Goal: Navigation & Orientation: Find specific page/section

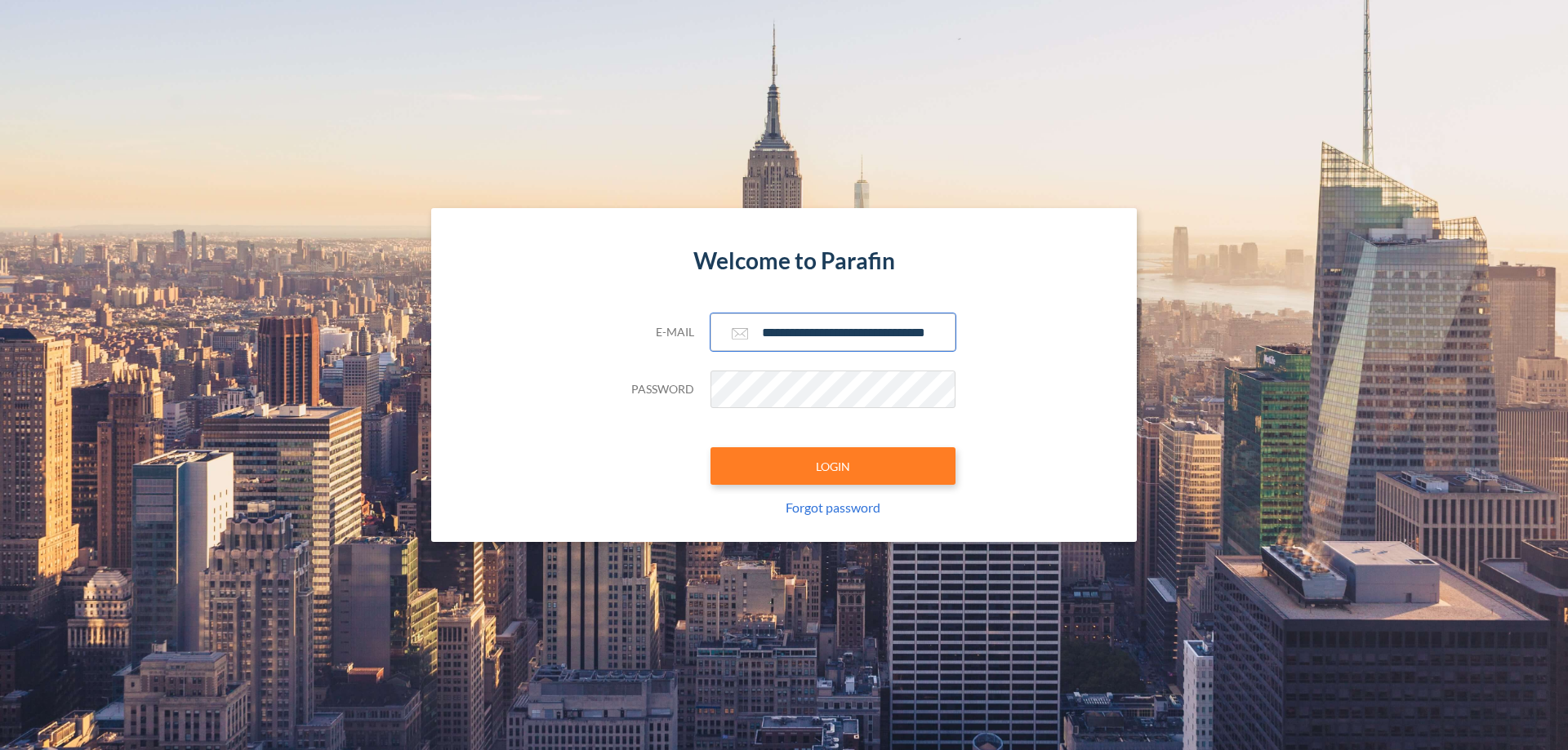
type input "**********"
click at [833, 466] on button "LOGIN" at bounding box center [833, 466] width 245 height 37
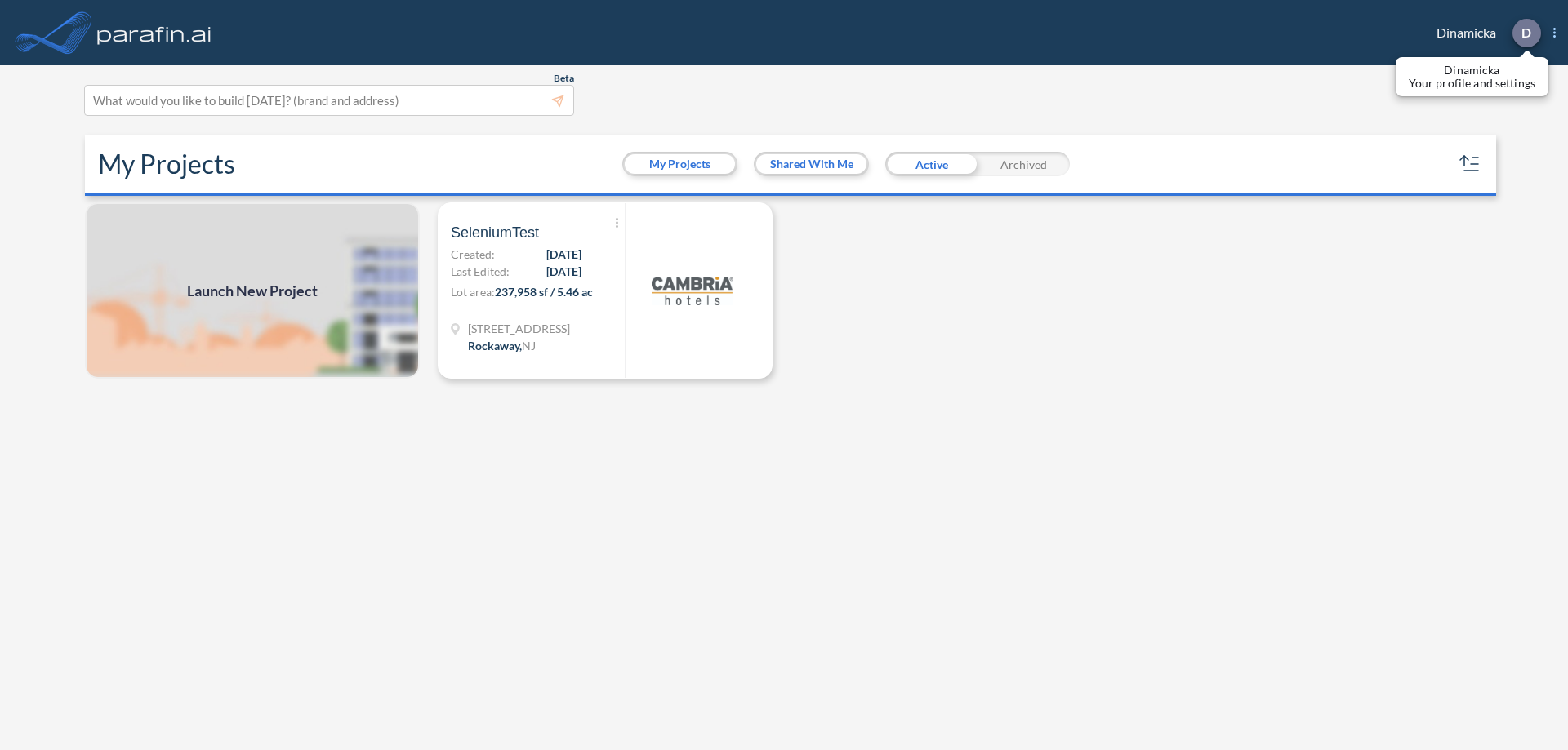
click at [1525, 33] on p "D" at bounding box center [1525, 33] width 10 height 14
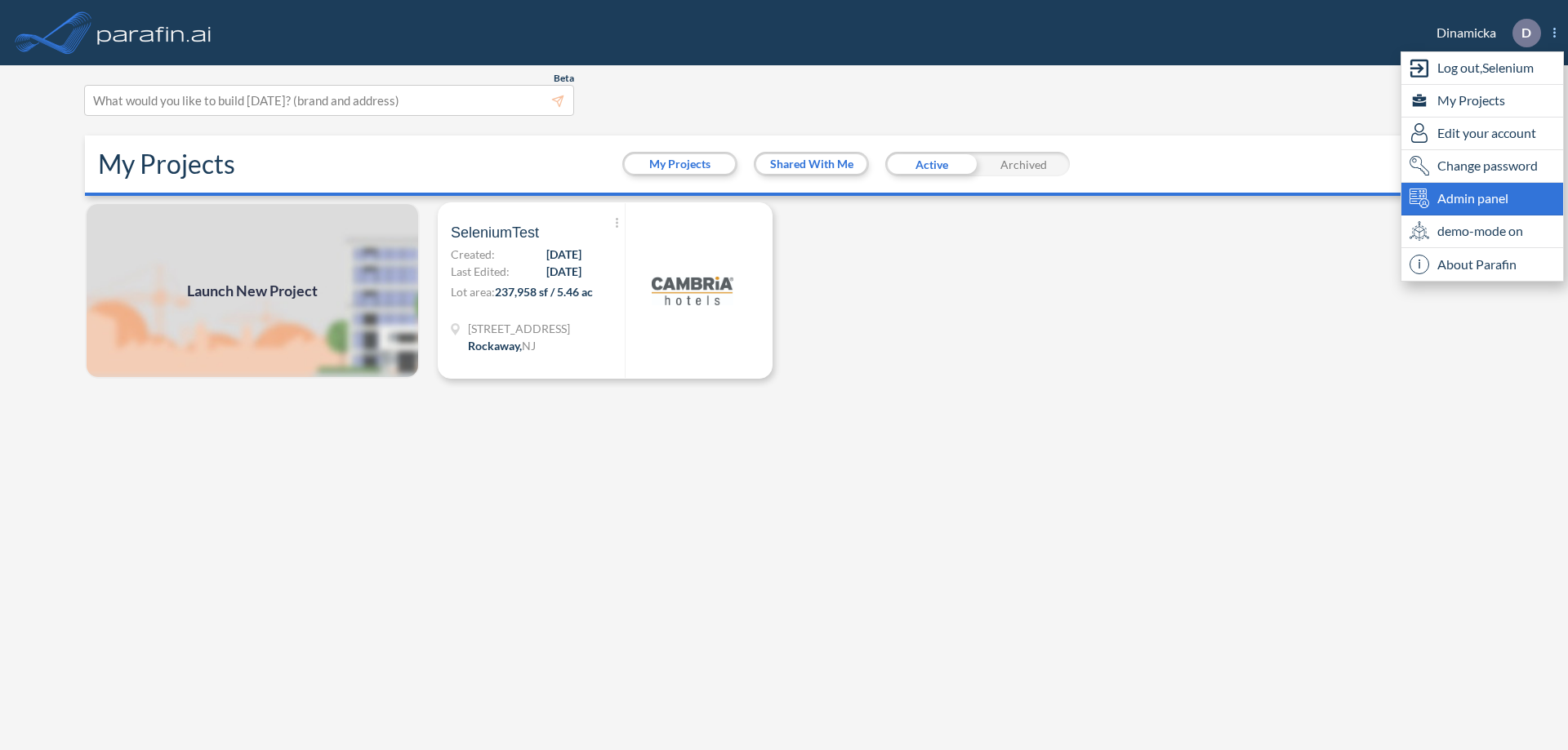
click at [1482, 198] on span "Admin panel" at bounding box center [1472, 198] width 71 height 20
